Goal: Find specific page/section: Find specific page/section

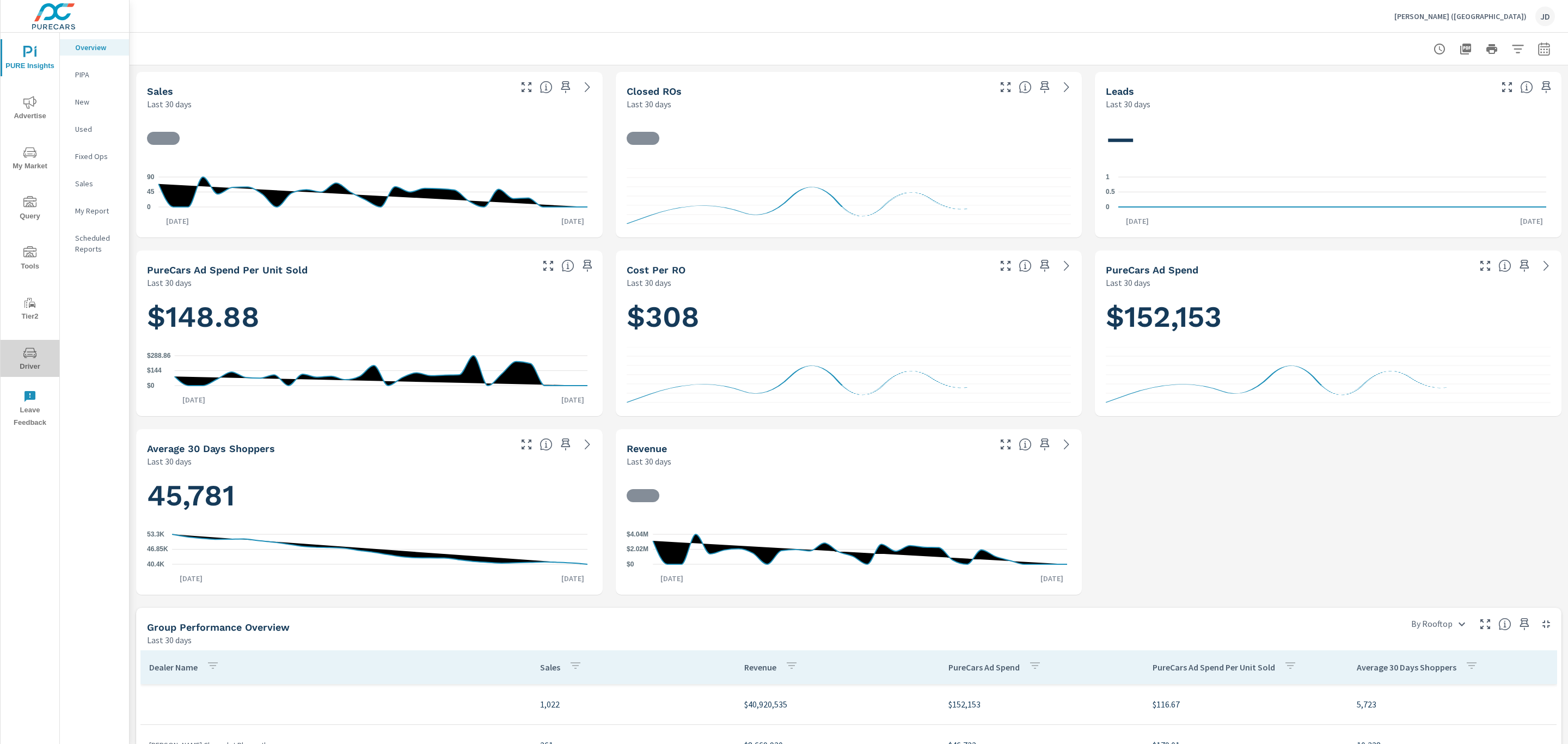
click at [13, 358] on span "Driver" at bounding box center [30, 360] width 52 height 27
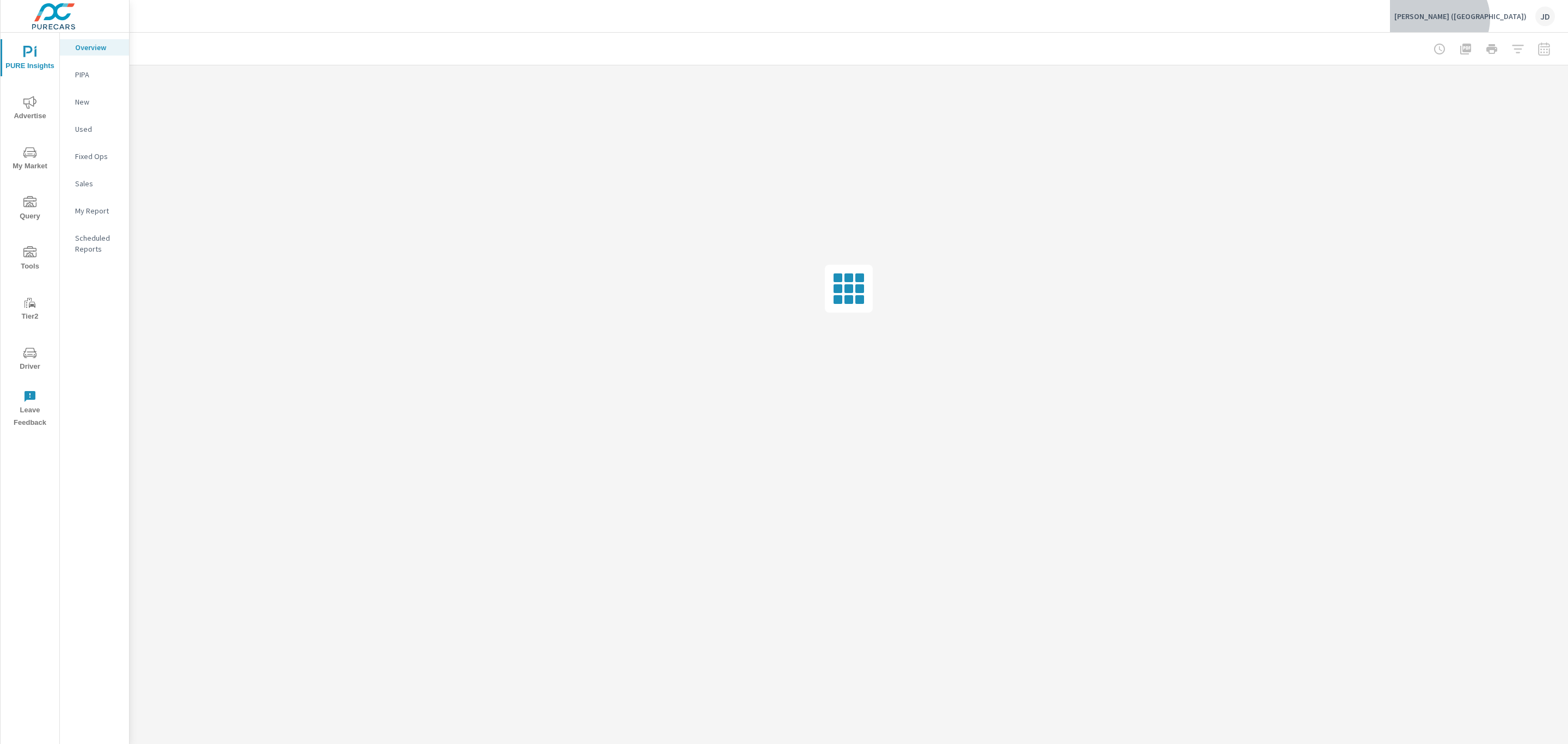
click at [1519, 19] on p "[PERSON_NAME] ([GEOGRAPHIC_DATA])" at bounding box center [1460, 16] width 132 height 10
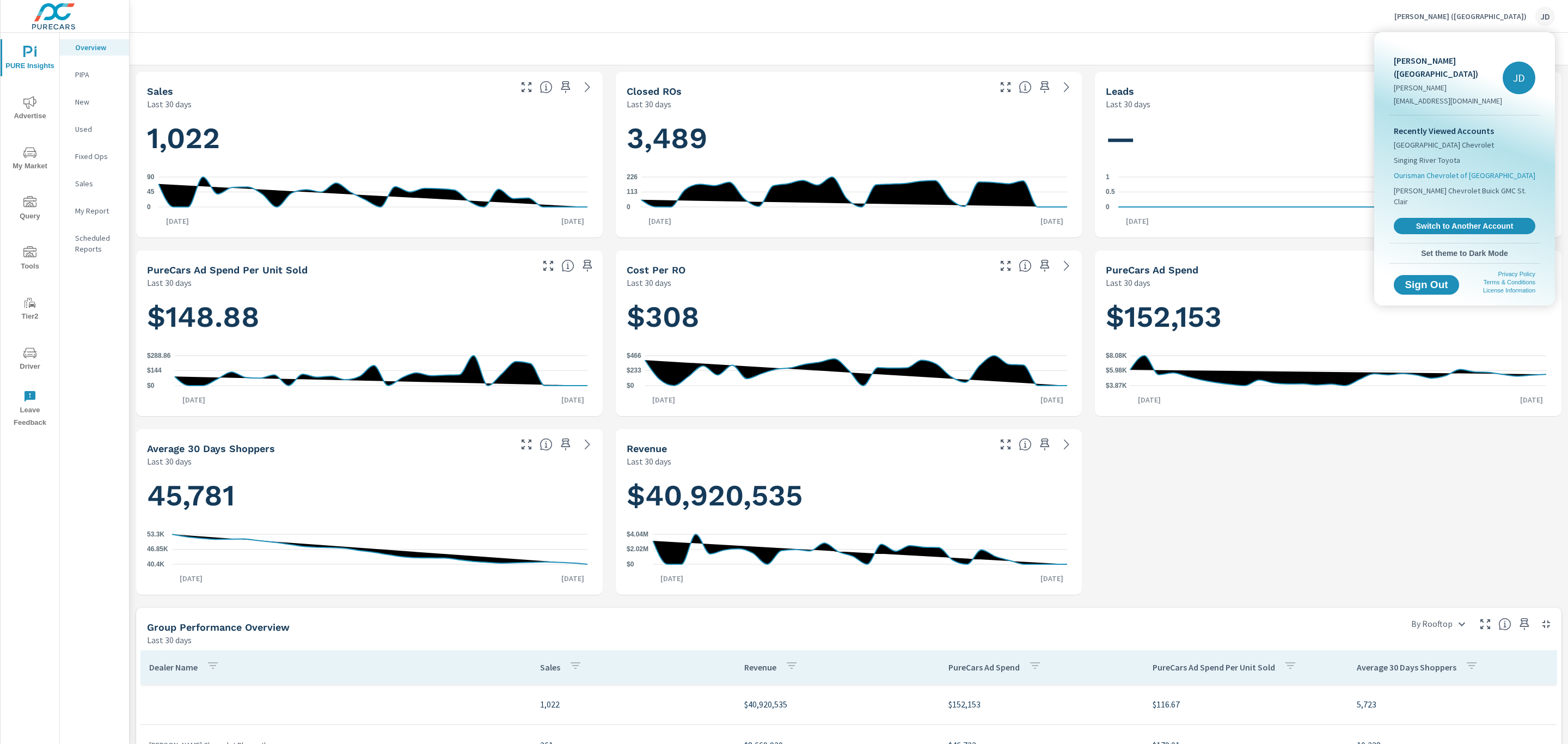
click at [1469, 170] on span "Ourisman Chevrolet of [GEOGRAPHIC_DATA]" at bounding box center [1464, 175] width 141 height 11
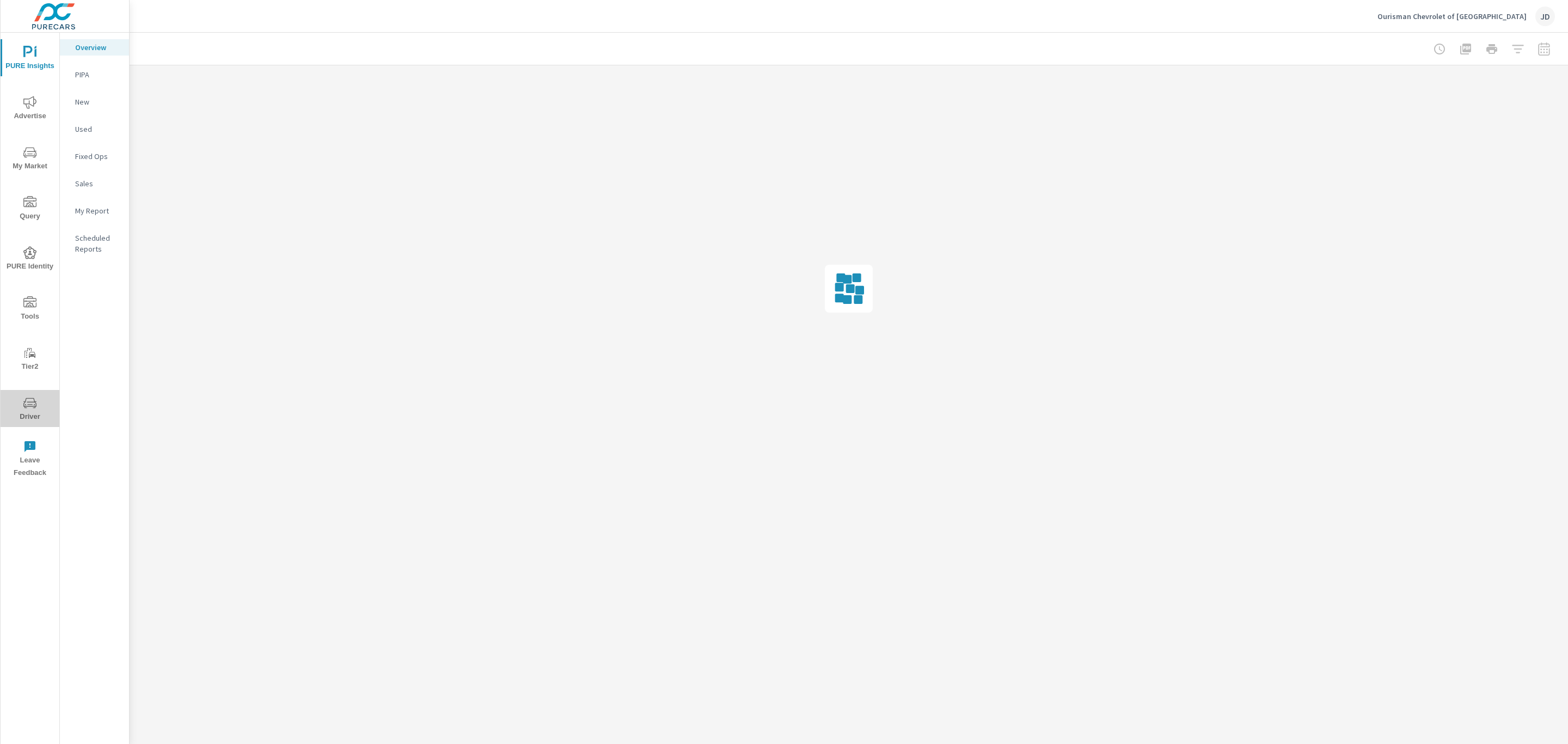
click at [27, 420] on span "Driver" at bounding box center [30, 410] width 52 height 27
